Goal: Navigation & Orientation: Find specific page/section

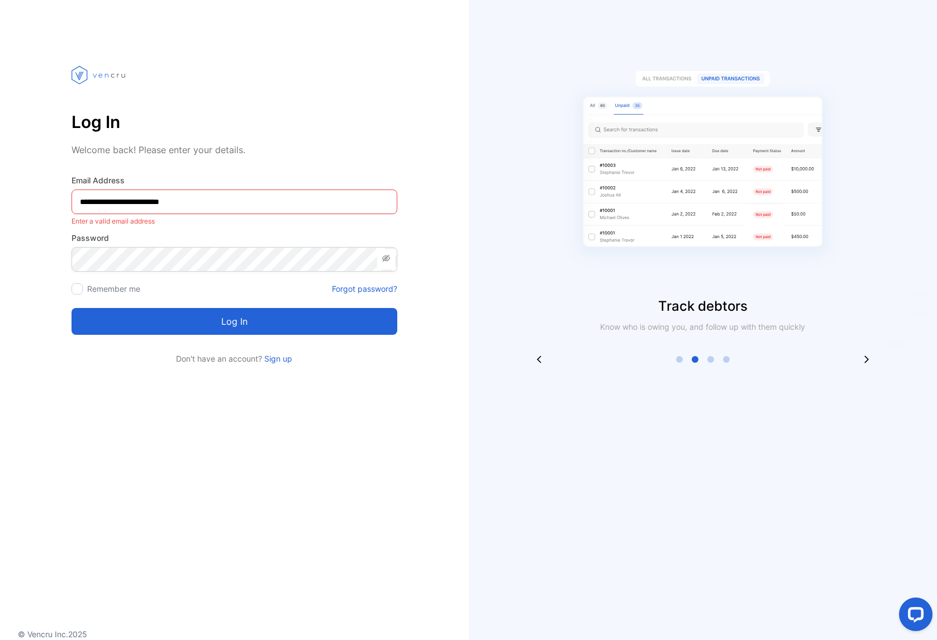
type Address-inputemail "**********"
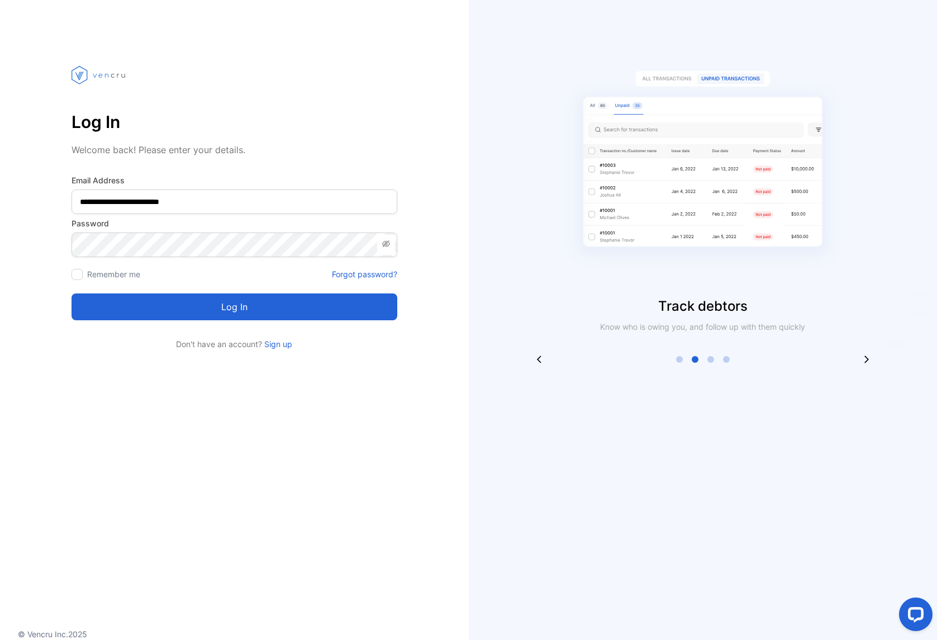
click at [74, 280] on div "Log in" at bounding box center [235, 300] width 326 height 40
click at [157, 294] on button "Log in" at bounding box center [235, 306] width 326 height 27
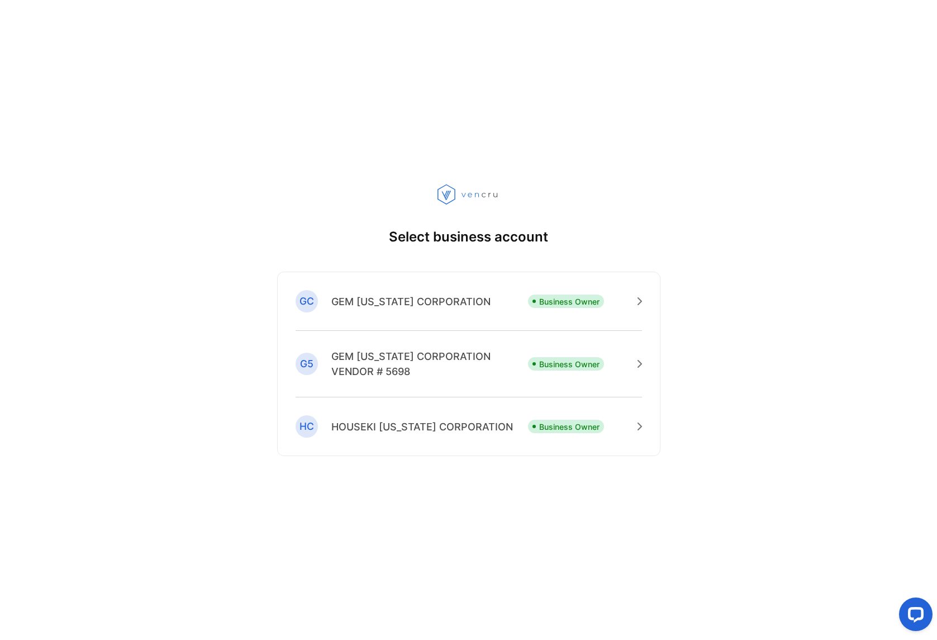
click at [405, 301] on p "GEM [US_STATE] CORPORATION" at bounding box center [410, 301] width 159 height 15
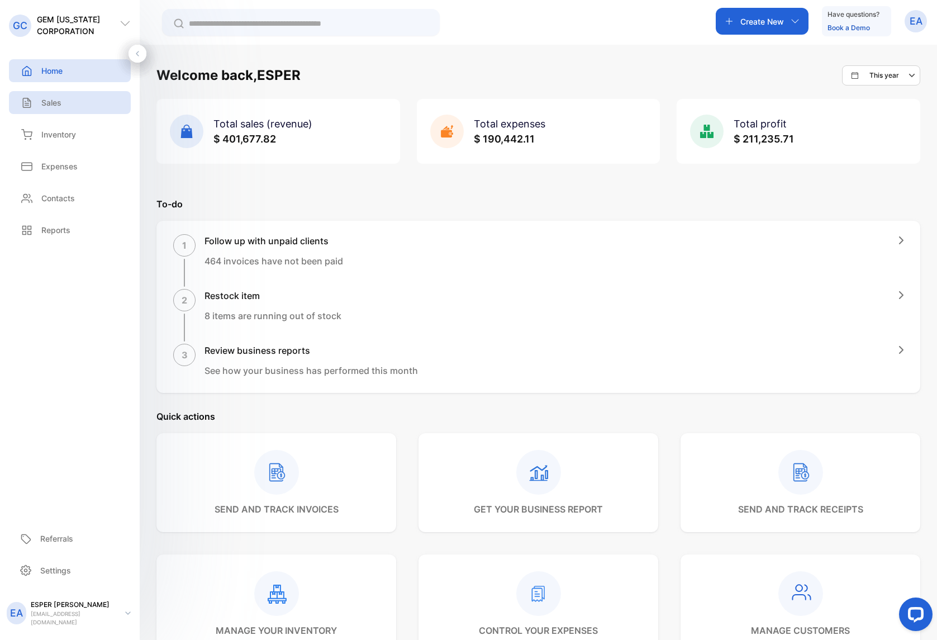
click at [59, 101] on p "Sales" at bounding box center [51, 103] width 20 height 12
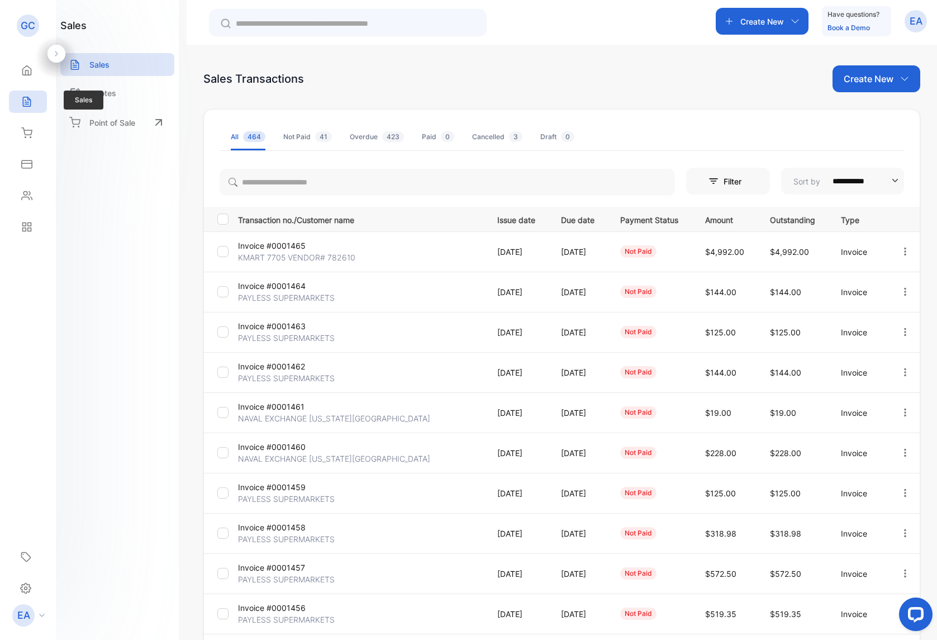
click at [42, 101] on div "Sales" at bounding box center [28, 102] width 38 height 22
